Goal: Task Accomplishment & Management: Use online tool/utility

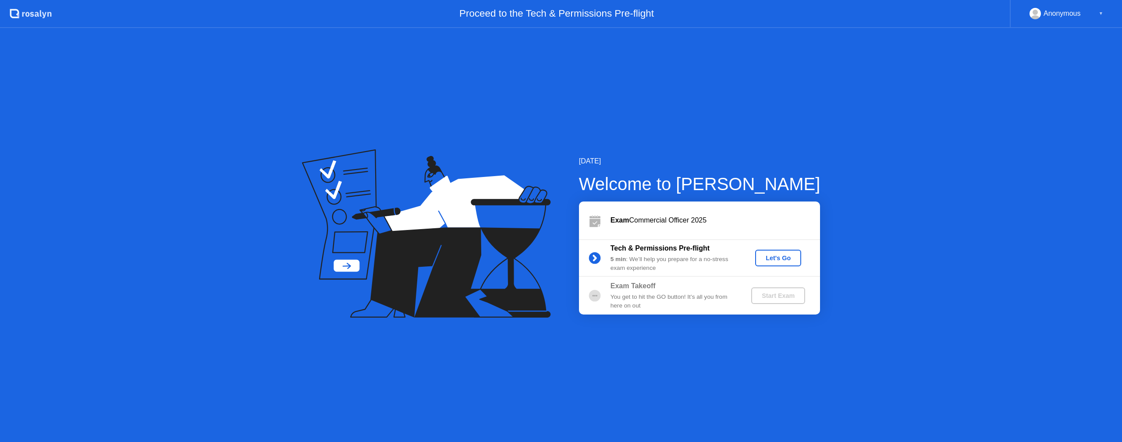
click at [787, 258] on div "Let's Go" at bounding box center [778, 258] width 39 height 7
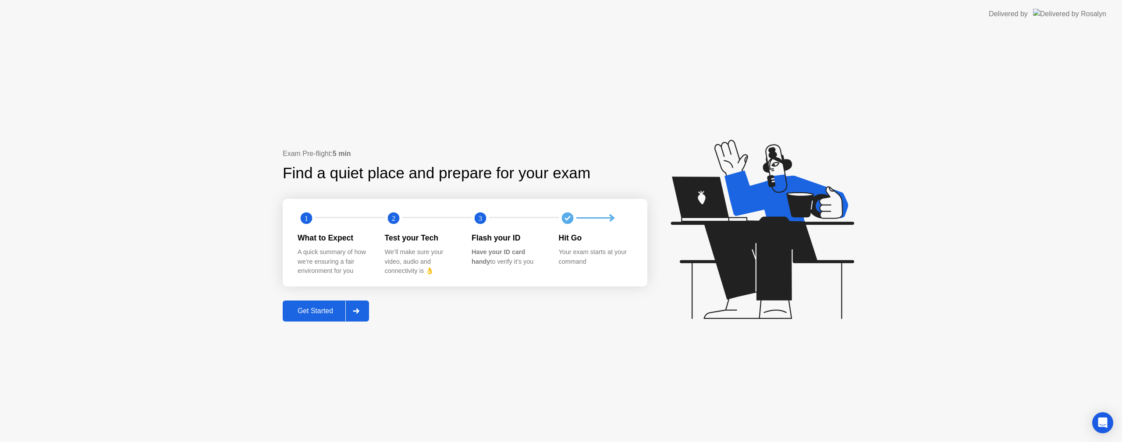
click at [327, 313] on div "Get Started" at bounding box center [315, 311] width 60 height 8
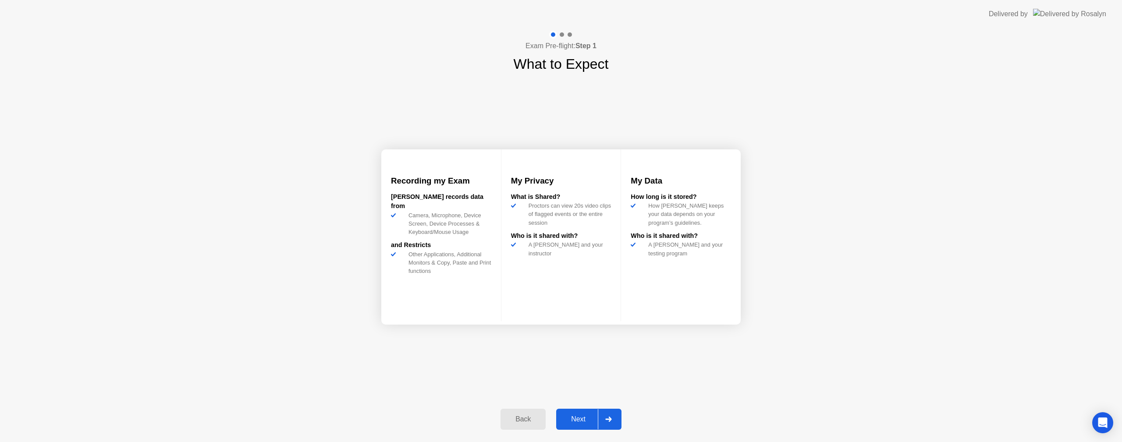
click at [592, 423] on div "Next" at bounding box center [578, 420] width 39 height 8
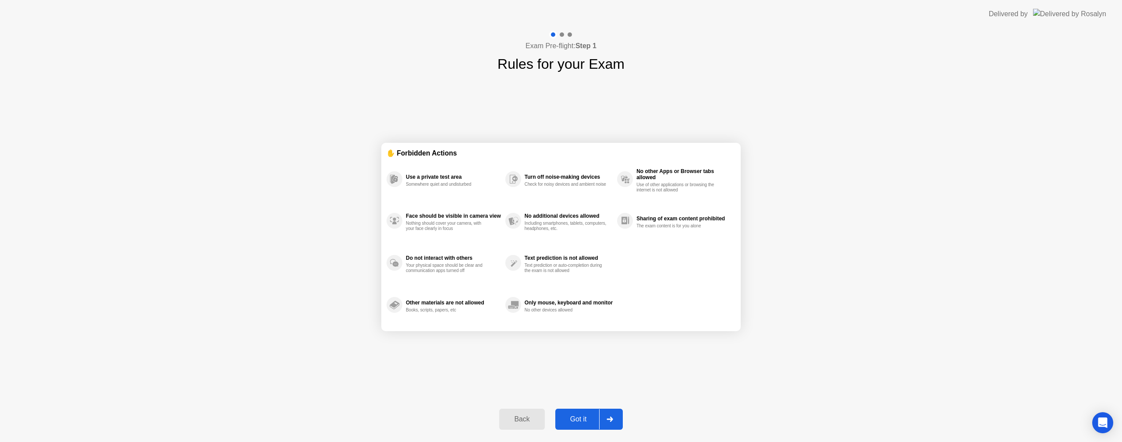
click at [600, 420] on div at bounding box center [609, 419] width 21 height 20
select select "**********"
select select "*******"
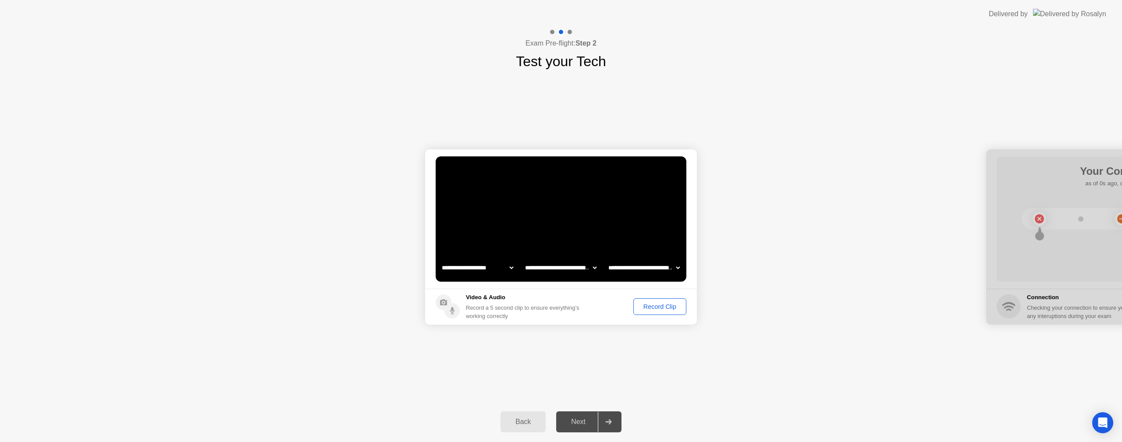
click at [650, 309] on div "Record Clip" at bounding box center [659, 306] width 47 height 7
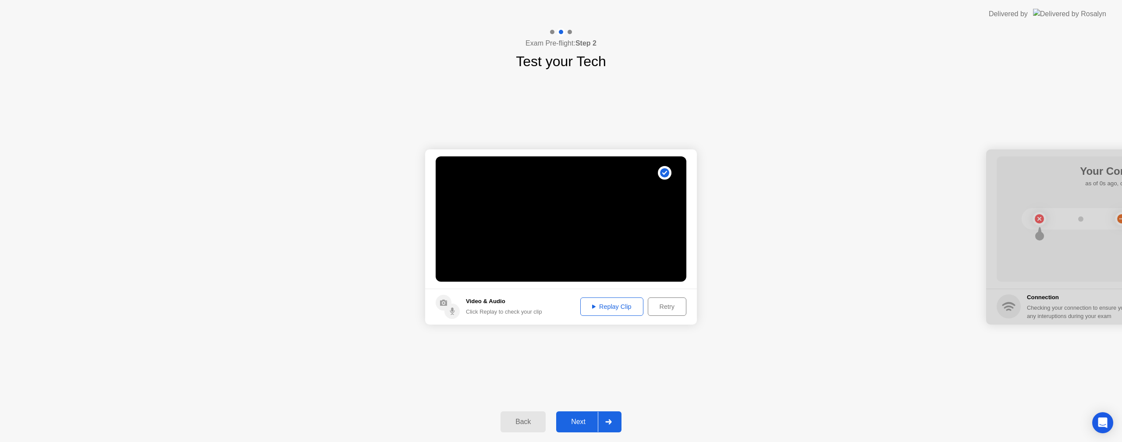
click at [591, 422] on div "Next" at bounding box center [578, 422] width 39 height 8
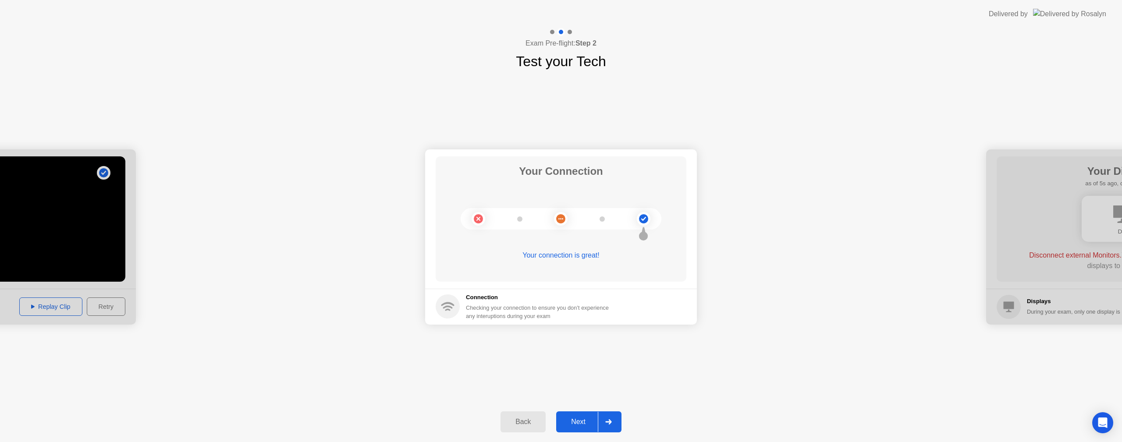
click at [597, 421] on div "Next" at bounding box center [578, 422] width 39 height 8
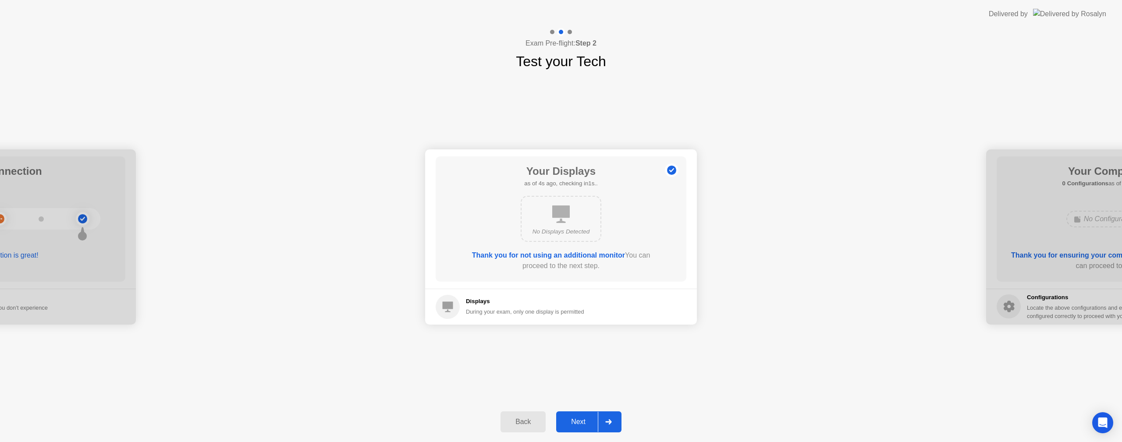
click at [589, 421] on div "Next" at bounding box center [578, 422] width 39 height 8
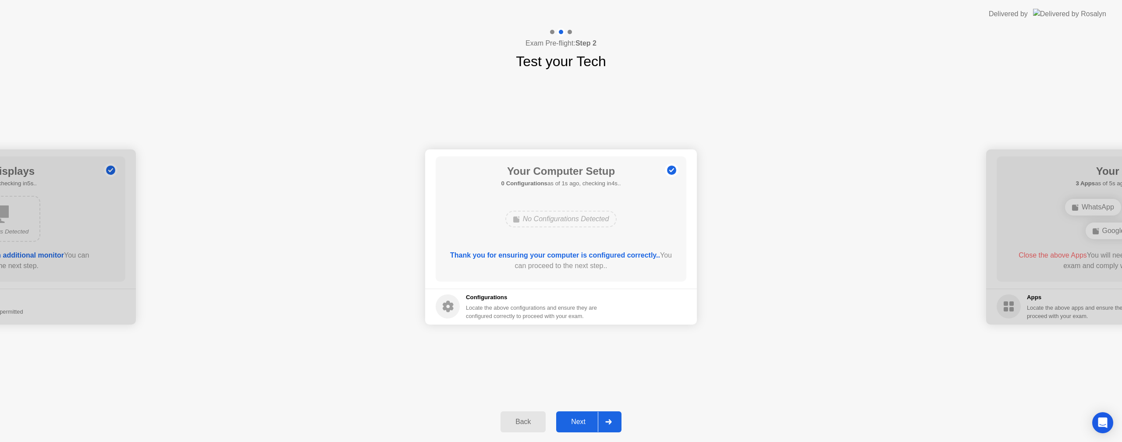
click at [595, 420] on div "Next" at bounding box center [578, 422] width 39 height 8
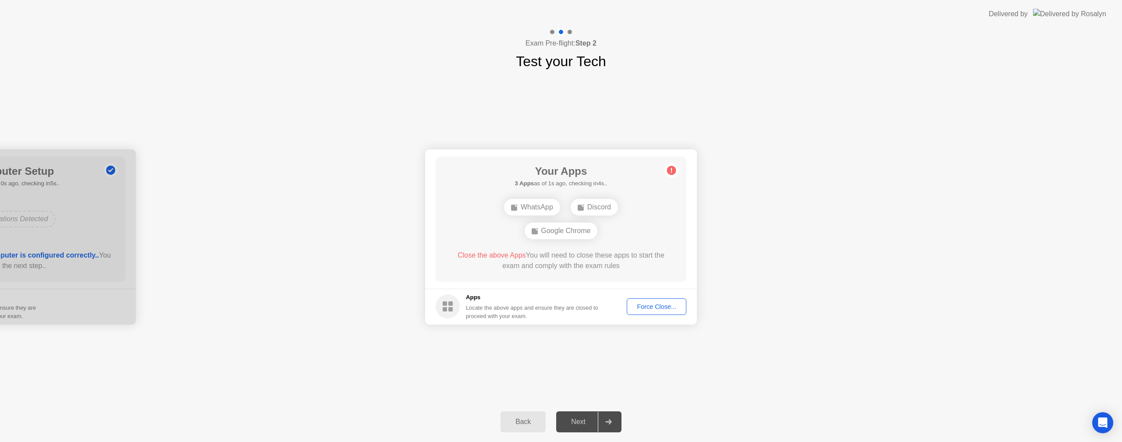
click at [657, 306] on div "Force Close..." at bounding box center [656, 306] width 53 height 7
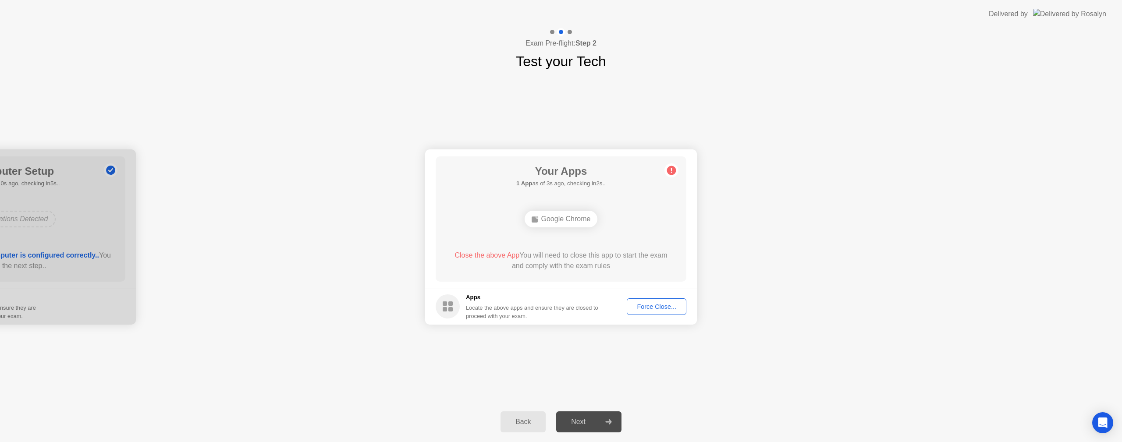
click at [654, 302] on button "Force Close..." at bounding box center [657, 307] width 60 height 17
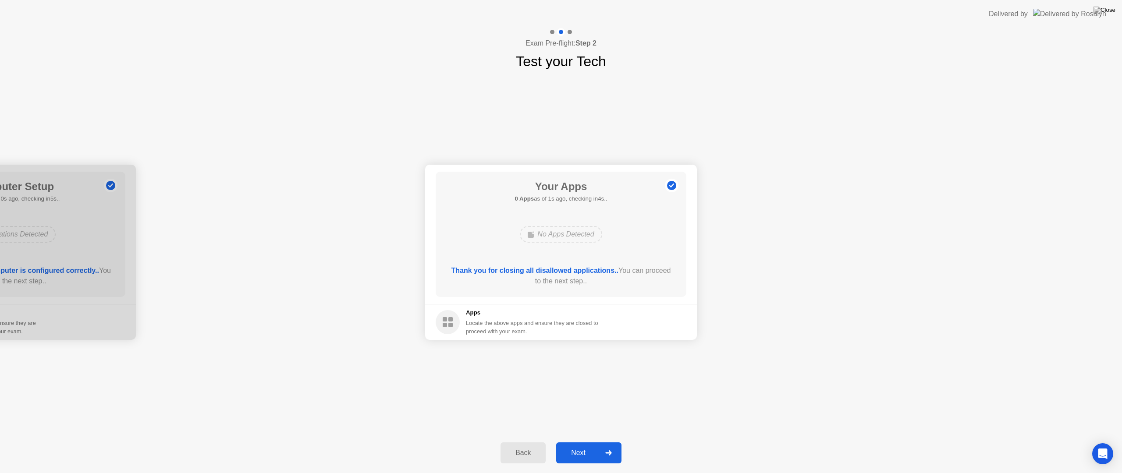
click at [599, 442] on div at bounding box center [608, 453] width 21 height 20
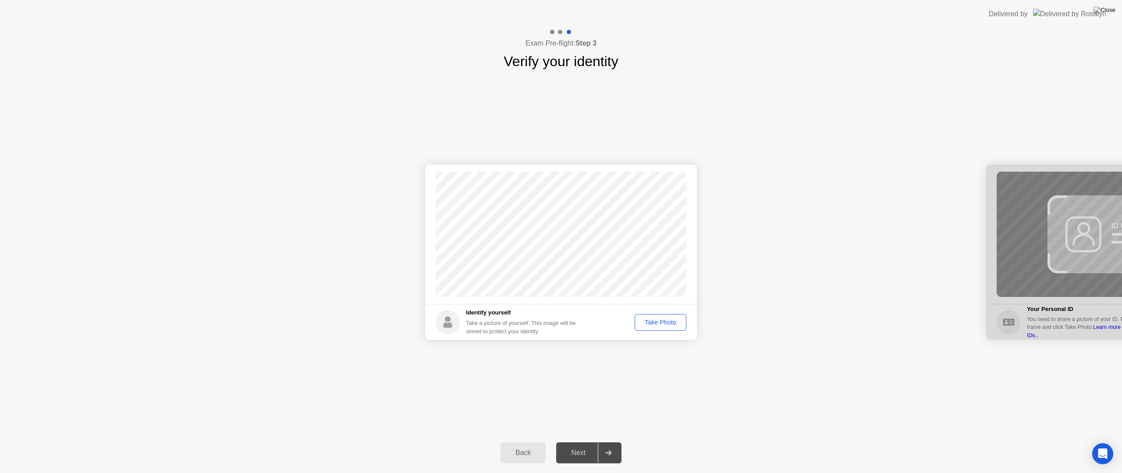
click at [657, 320] on div "Take Photo" at bounding box center [661, 322] width 46 height 7
click at [589, 442] on div "Next" at bounding box center [578, 453] width 39 height 8
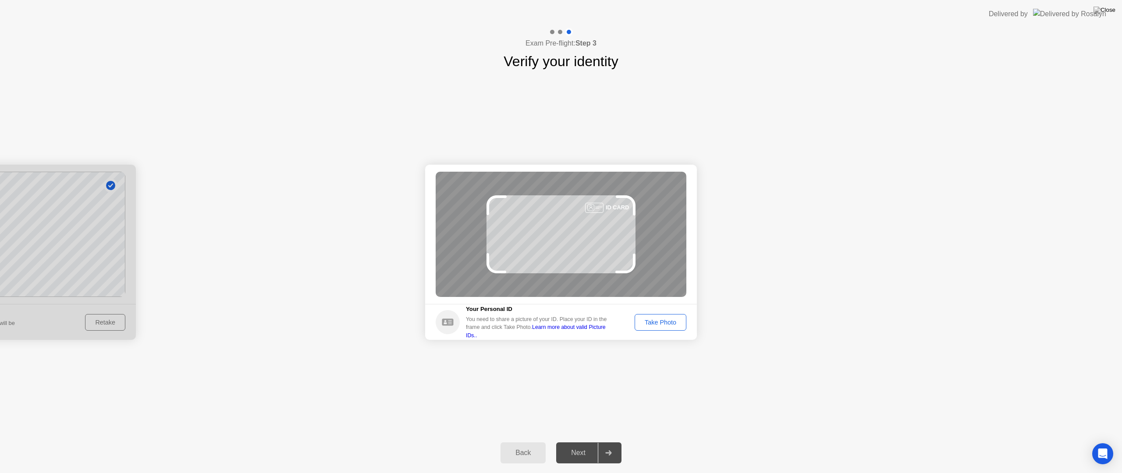
click at [655, 321] on div "Take Photo" at bounding box center [661, 322] width 46 height 7
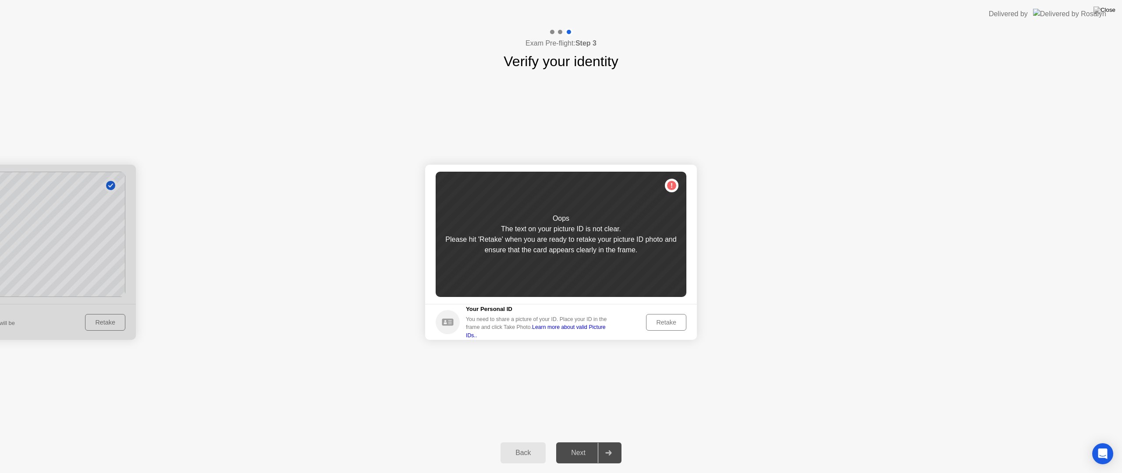
click at [662, 322] on div "Retake" at bounding box center [666, 322] width 34 height 7
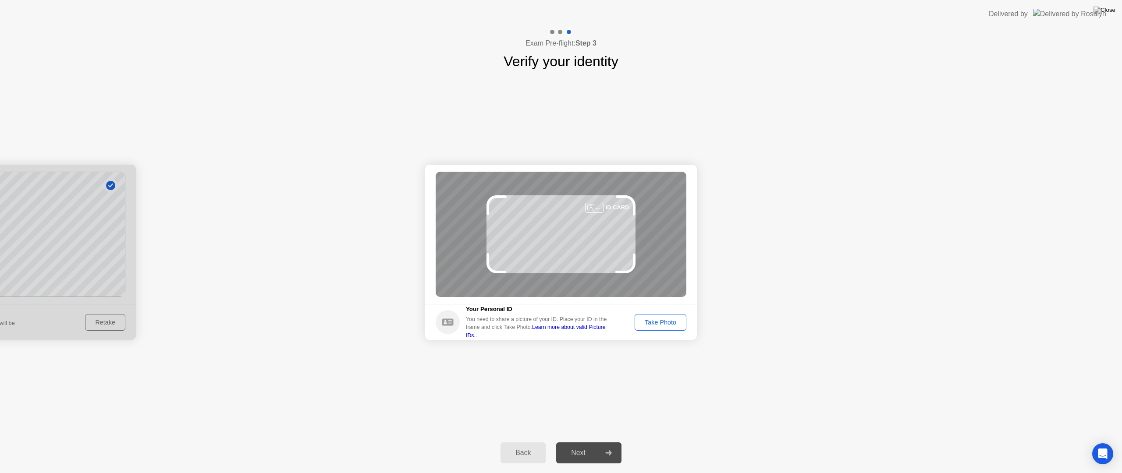
click at [651, 322] on div "Take Photo" at bounding box center [661, 322] width 46 height 7
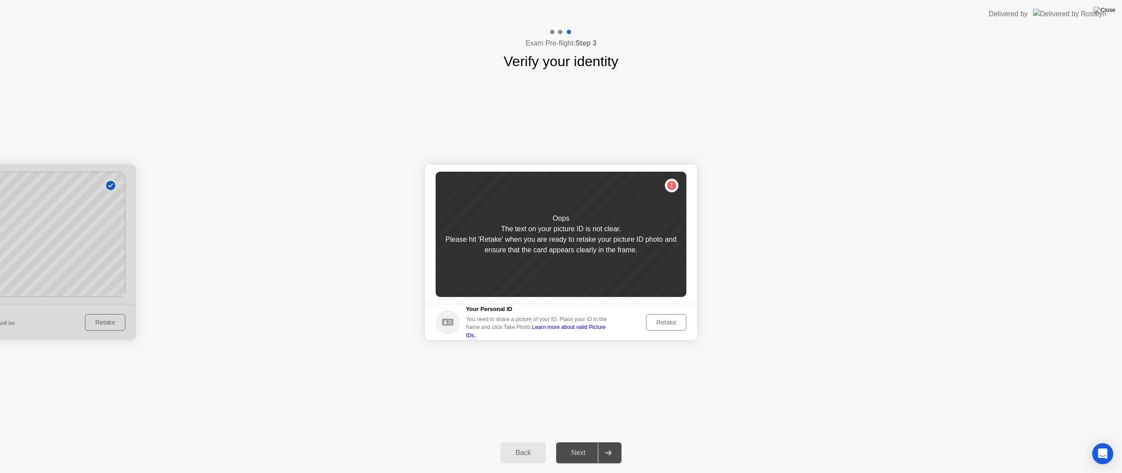
click at [661, 324] on div "Retake" at bounding box center [666, 322] width 34 height 7
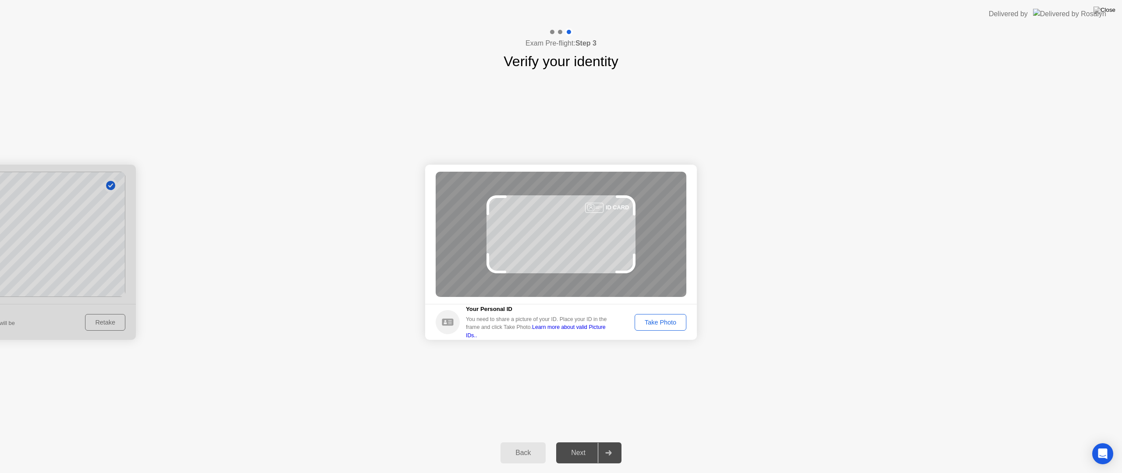
click at [661, 324] on div "Take Photo" at bounding box center [661, 322] width 46 height 7
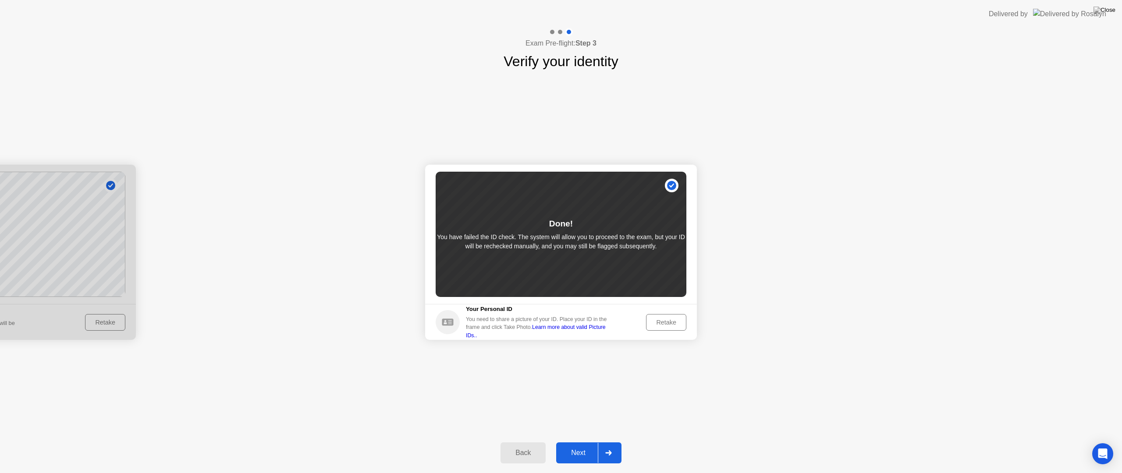
click at [603, 442] on div at bounding box center [608, 453] width 21 height 20
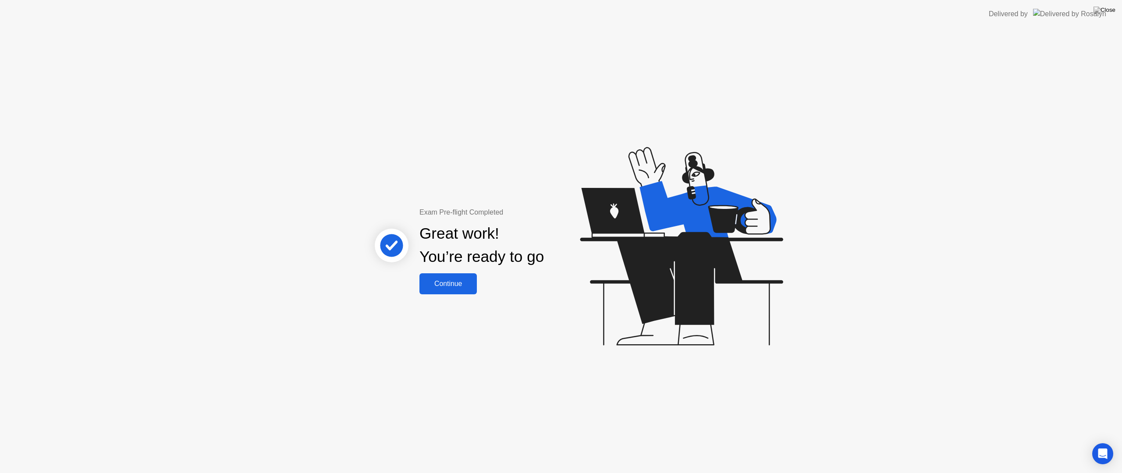
click at [449, 287] on div "Continue" at bounding box center [448, 284] width 52 height 8
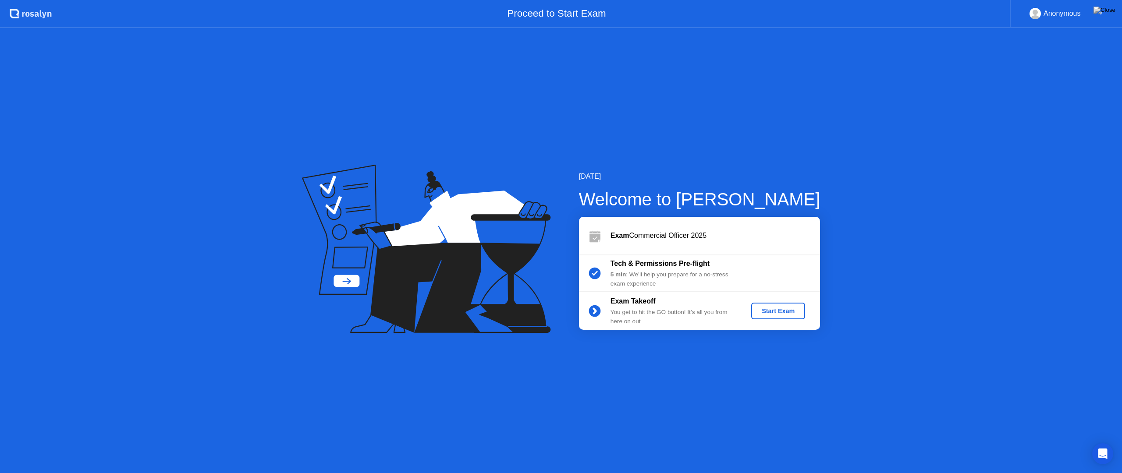
click at [781, 314] on div "Start Exam" at bounding box center [778, 311] width 47 height 7
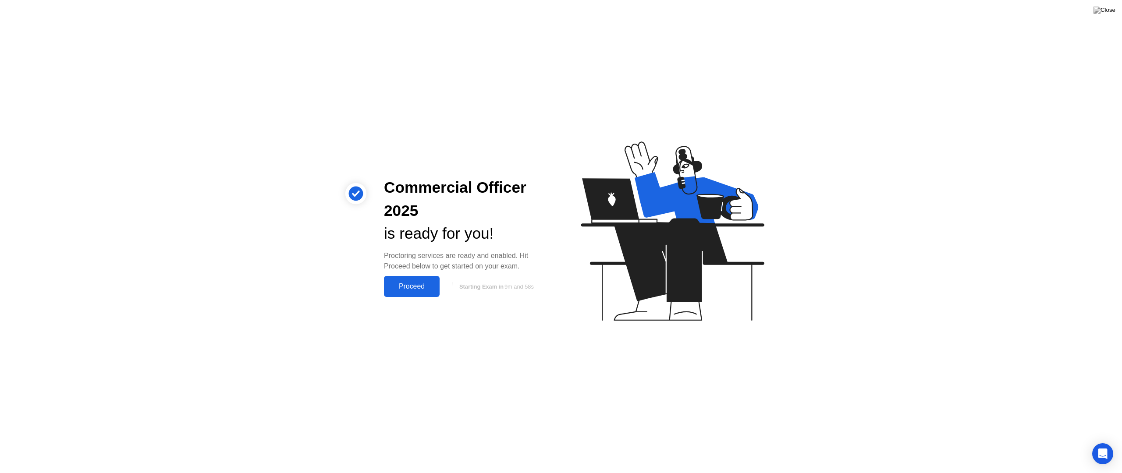
click at [421, 283] on div "Proceed" at bounding box center [412, 287] width 50 height 8
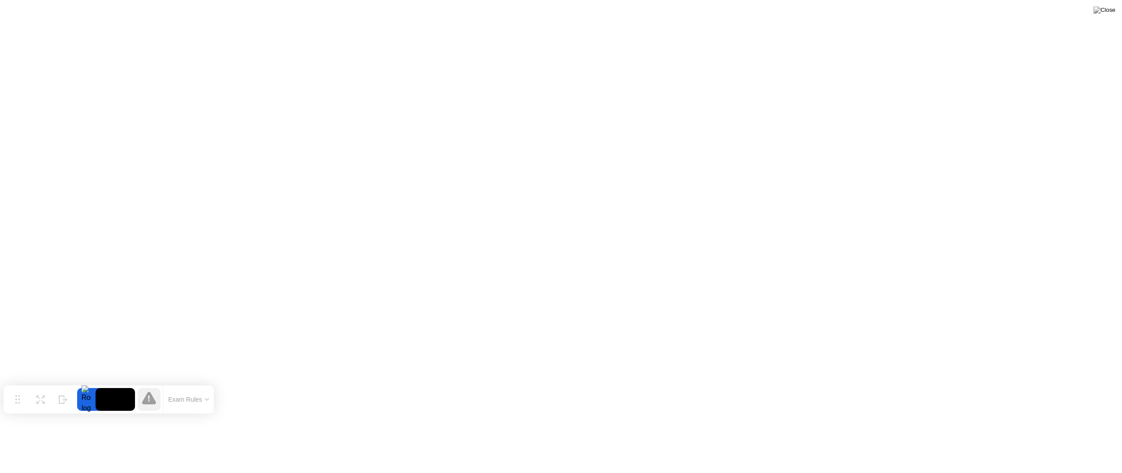
drag, startPoint x: 468, startPoint y: 461, endPoint x: 86, endPoint y: 386, distance: 388.8
click at [15, 404] on div "Move" at bounding box center [17, 406] width 11 height 5
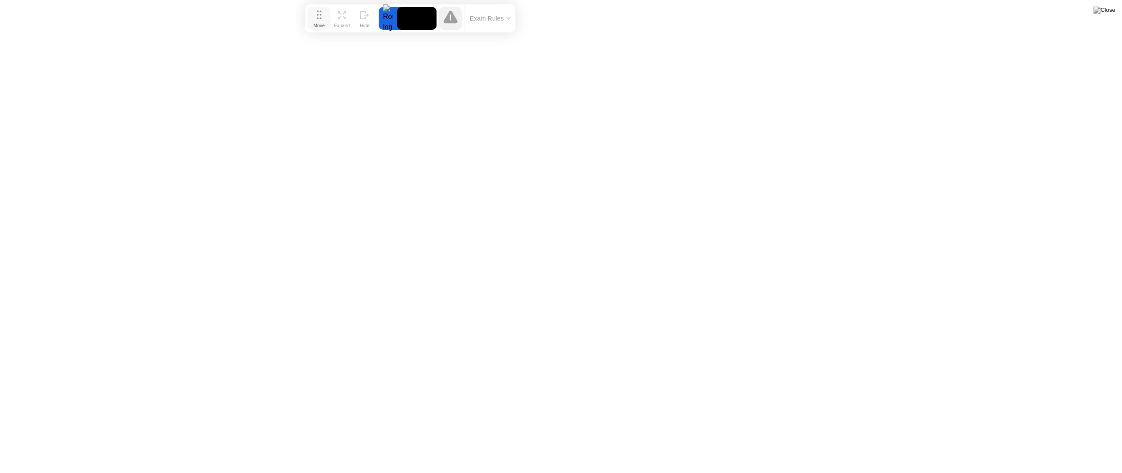
drag, startPoint x: 19, startPoint y: 402, endPoint x: 321, endPoint y: 21, distance: 486.5
click at [321, 23] on div "Move" at bounding box center [318, 25] width 11 height 5
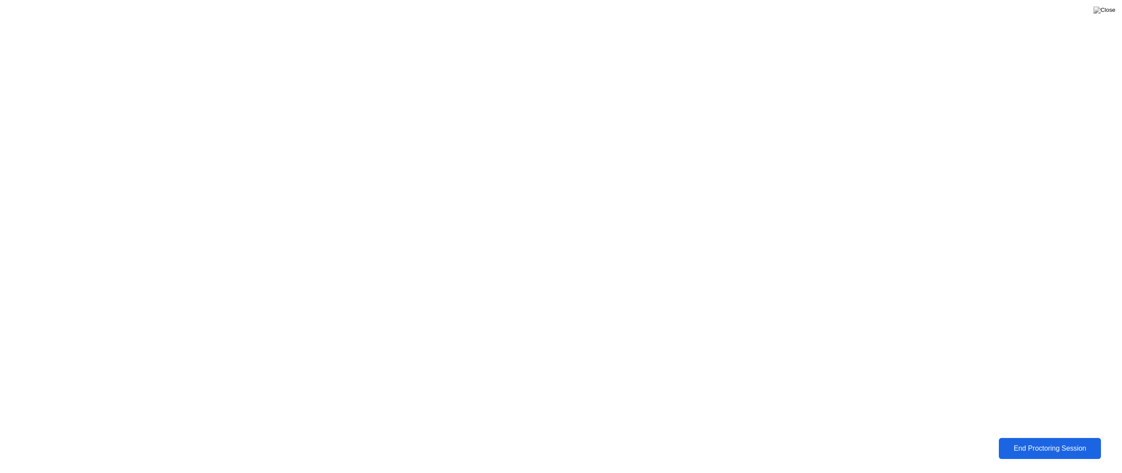
click at [1023, 442] on div "End Proctoring Session" at bounding box center [1050, 449] width 97 height 8
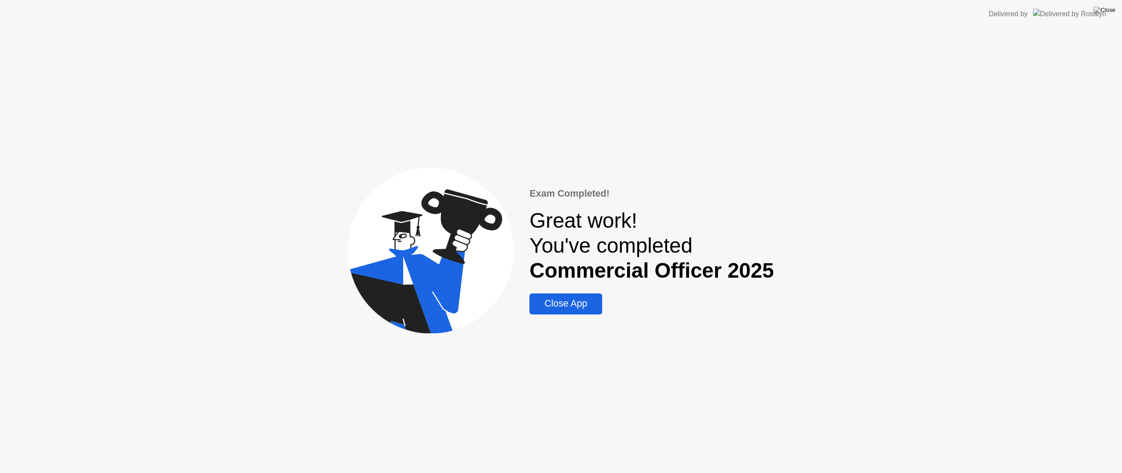
click at [554, 301] on div "Close App" at bounding box center [565, 304] width 67 height 11
